Goal: Transaction & Acquisition: Purchase product/service

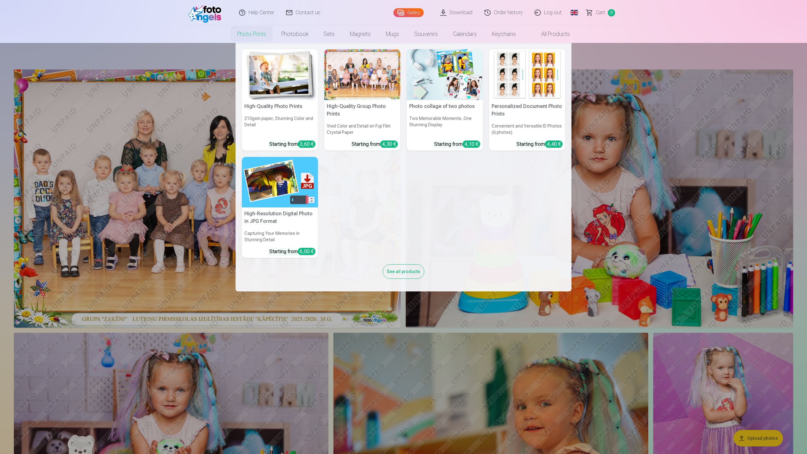
click at [258, 33] on link "Photo prints" at bounding box center [252, 34] width 44 height 18
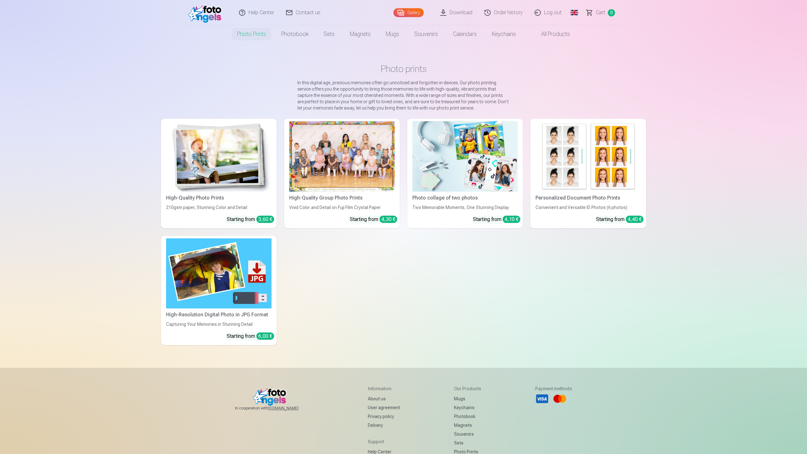
click at [316, 135] on div at bounding box center [341, 156] width 105 height 70
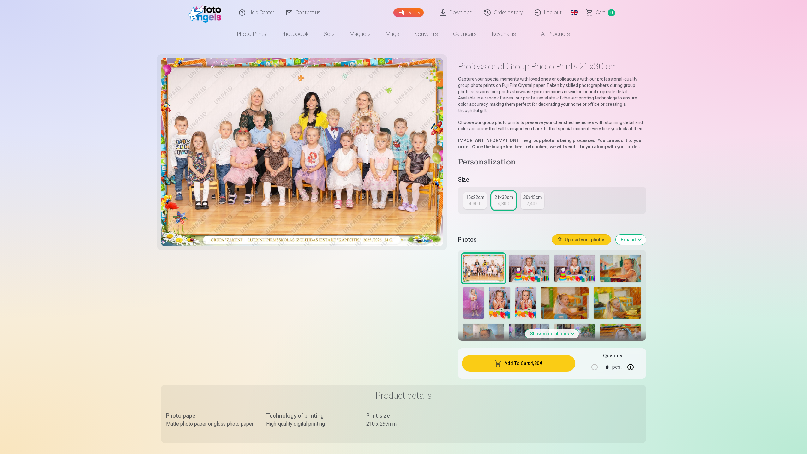
click at [472, 194] on div "15x22cm" at bounding box center [475, 197] width 19 height 6
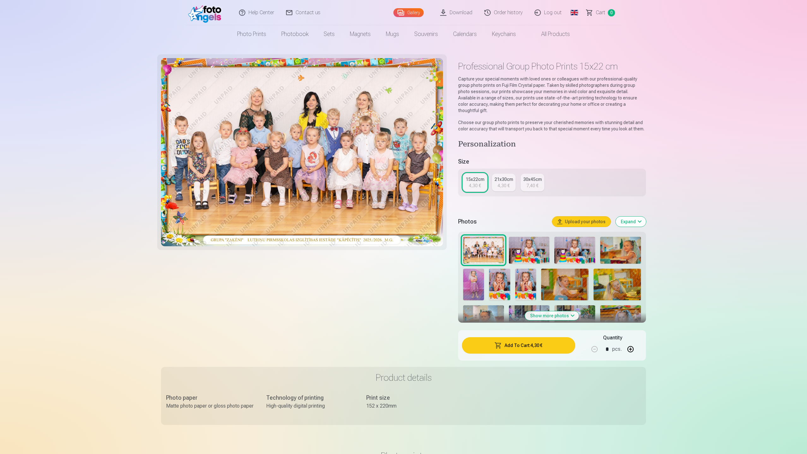
click at [500, 183] on div "4,30 €" at bounding box center [504, 186] width 12 height 6
